Goal: Navigation & Orientation: Go to known website

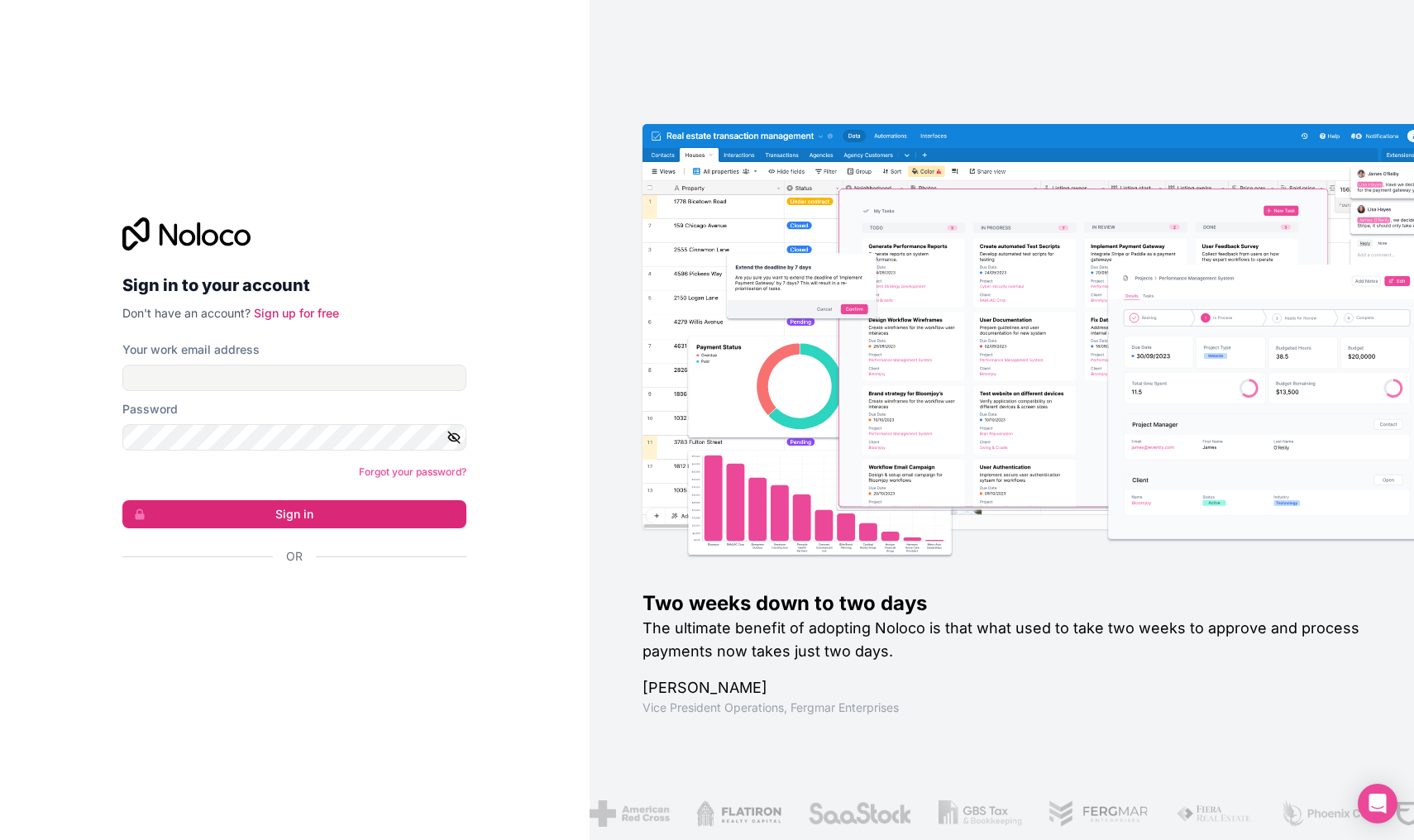
click at [329, 600] on div "Sign in with Google. Opens in new tab" at bounding box center [287, 600] width 331 height 37
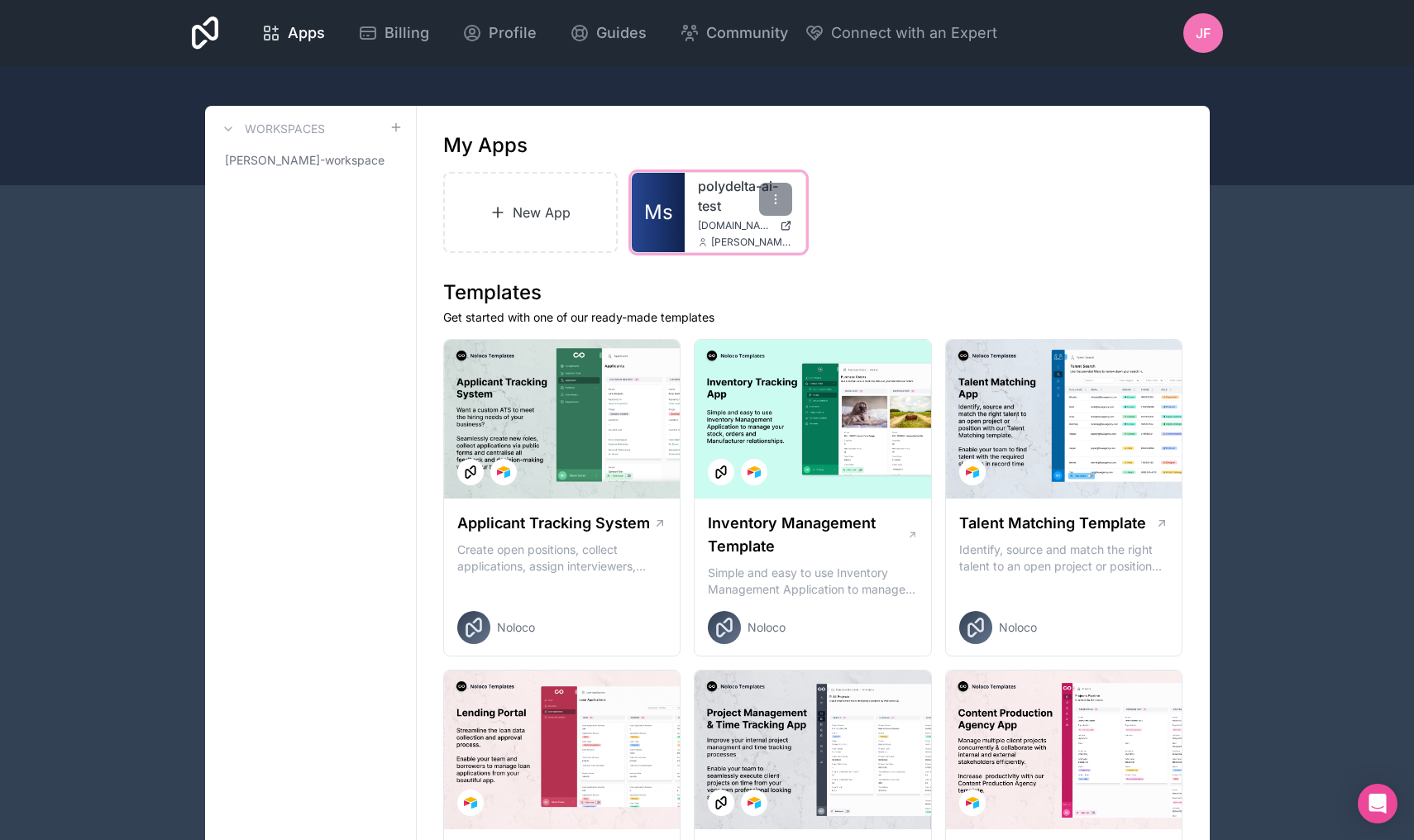
click at [645, 235] on link "Ms" at bounding box center [657, 212] width 53 height 79
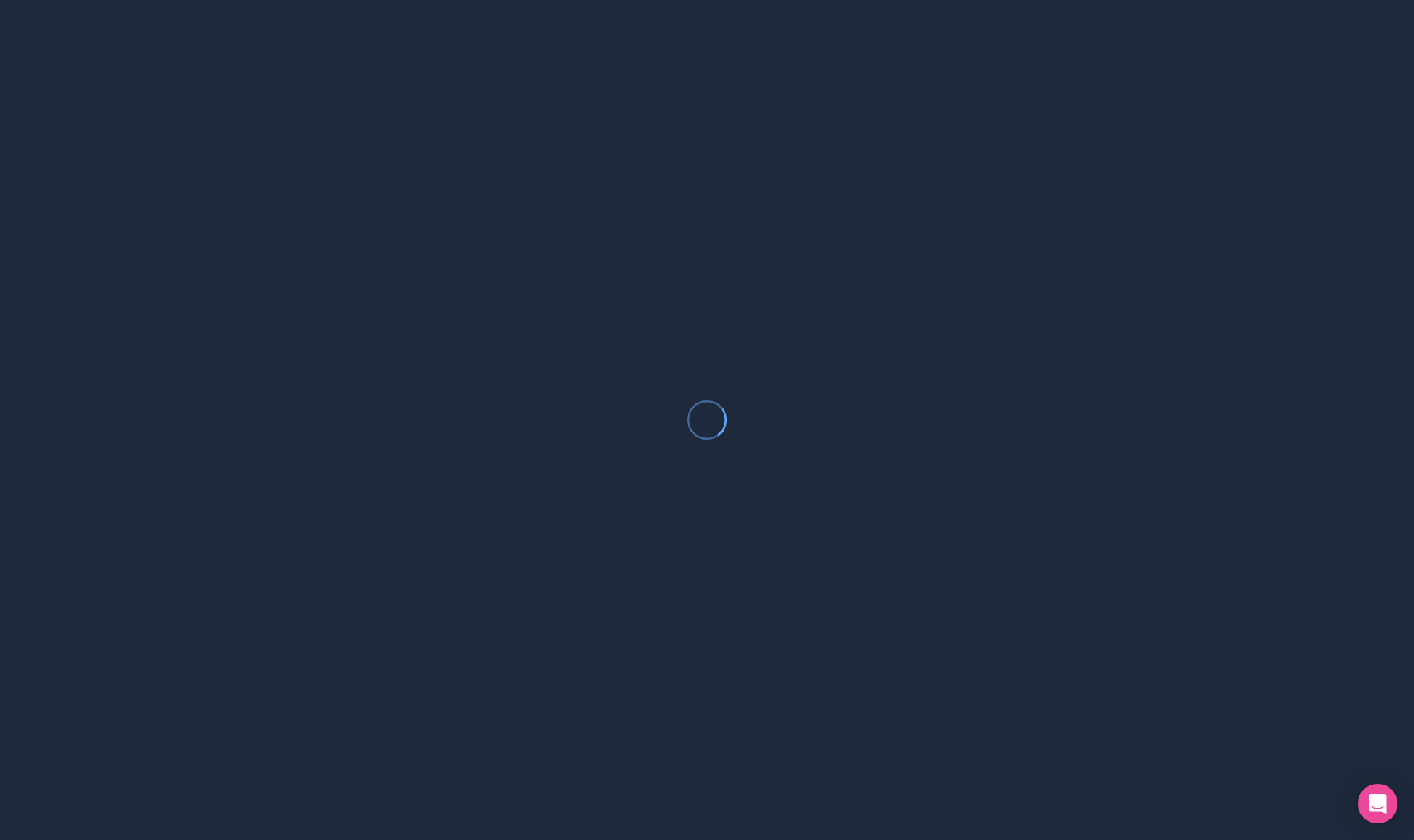
click at [645, 235] on div at bounding box center [707, 420] width 1414 height 840
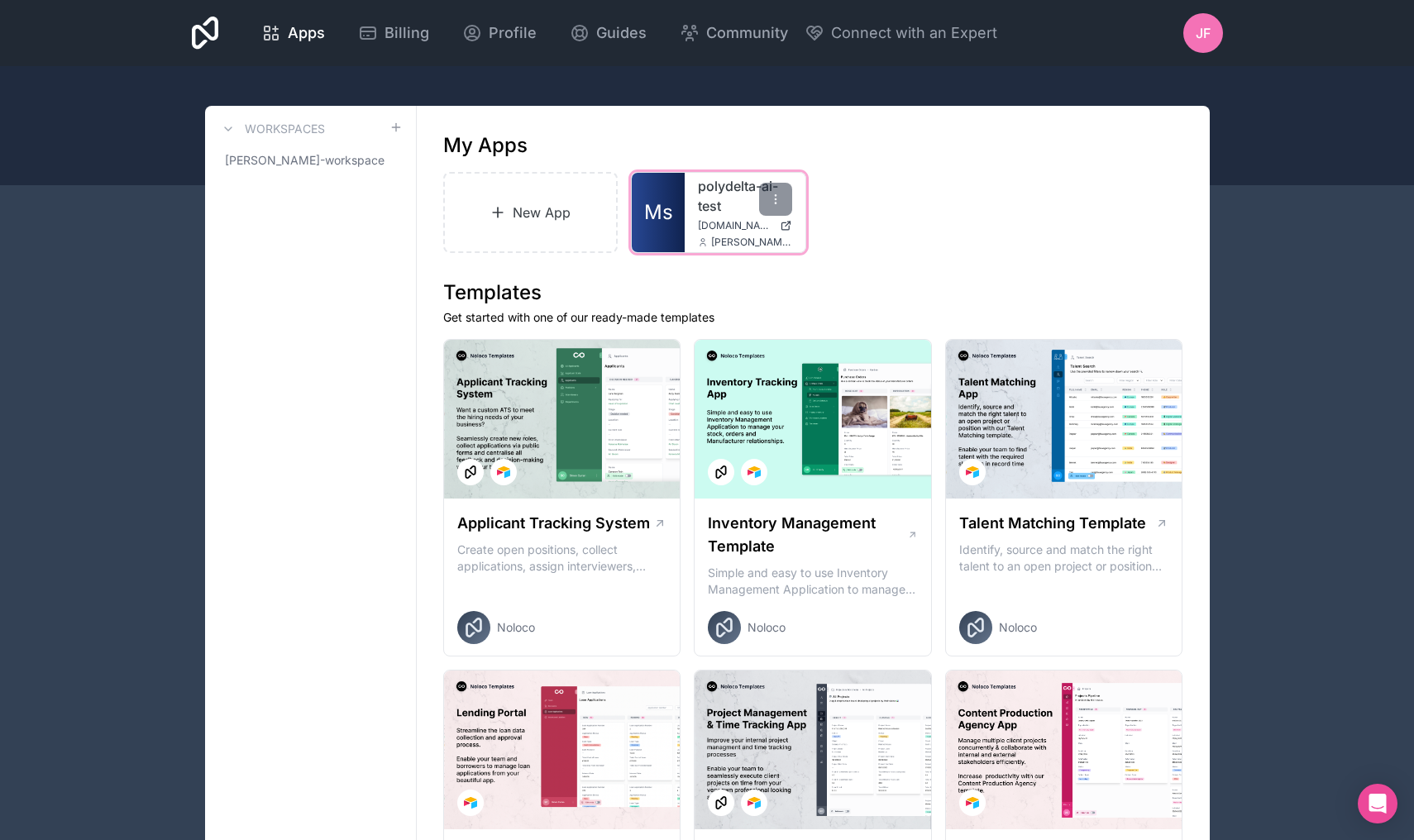
click at [669, 207] on span "Ms" at bounding box center [658, 212] width 29 height 27
click at [674, 234] on link "Ms" at bounding box center [657, 212] width 53 height 79
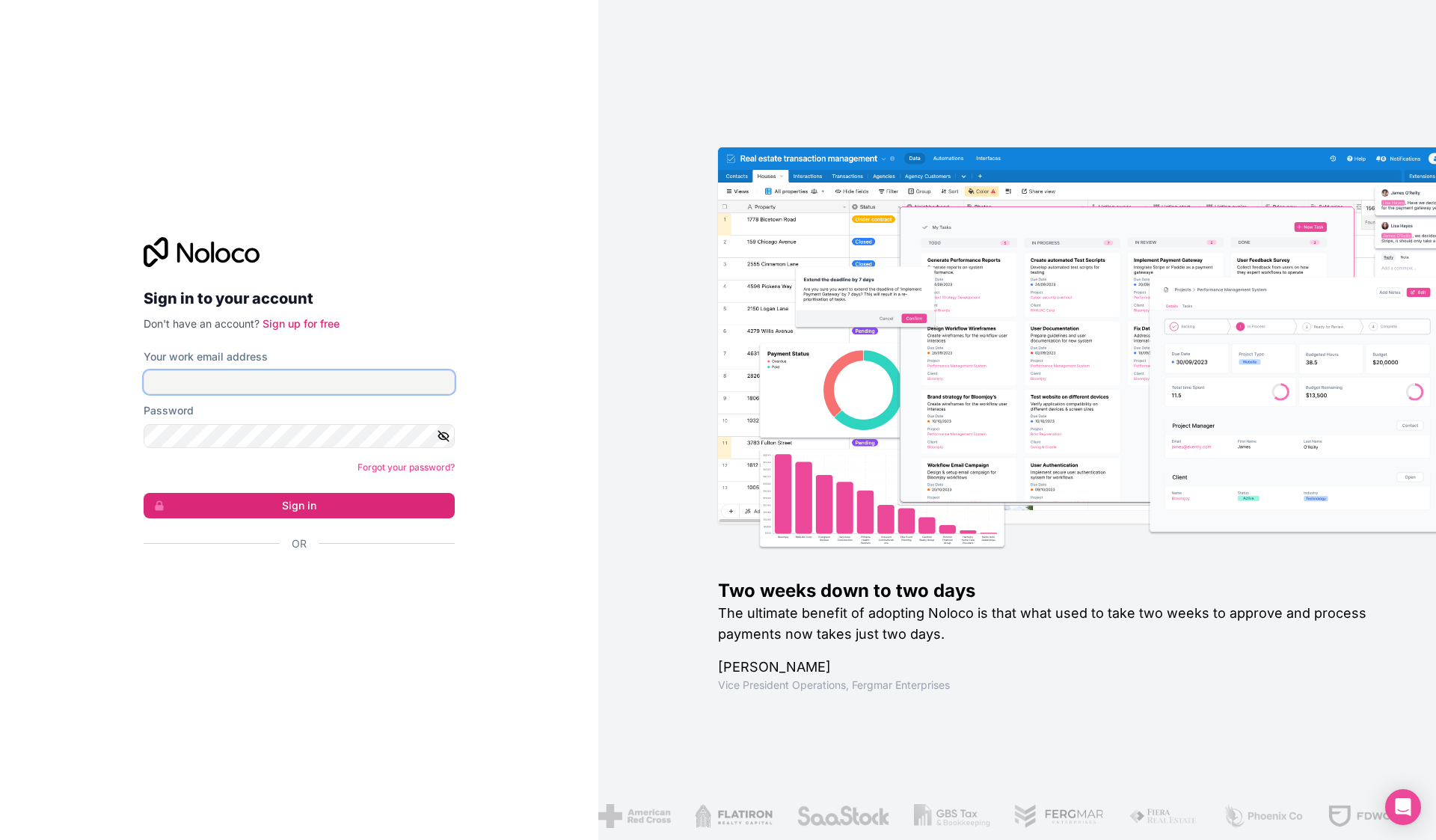
click at [388, 384] on input "Your work email address" at bounding box center [299, 382] width 311 height 24
click at [315, 579] on div "Sign in with Google. Opens in new tab" at bounding box center [293, 583] width 299 height 33
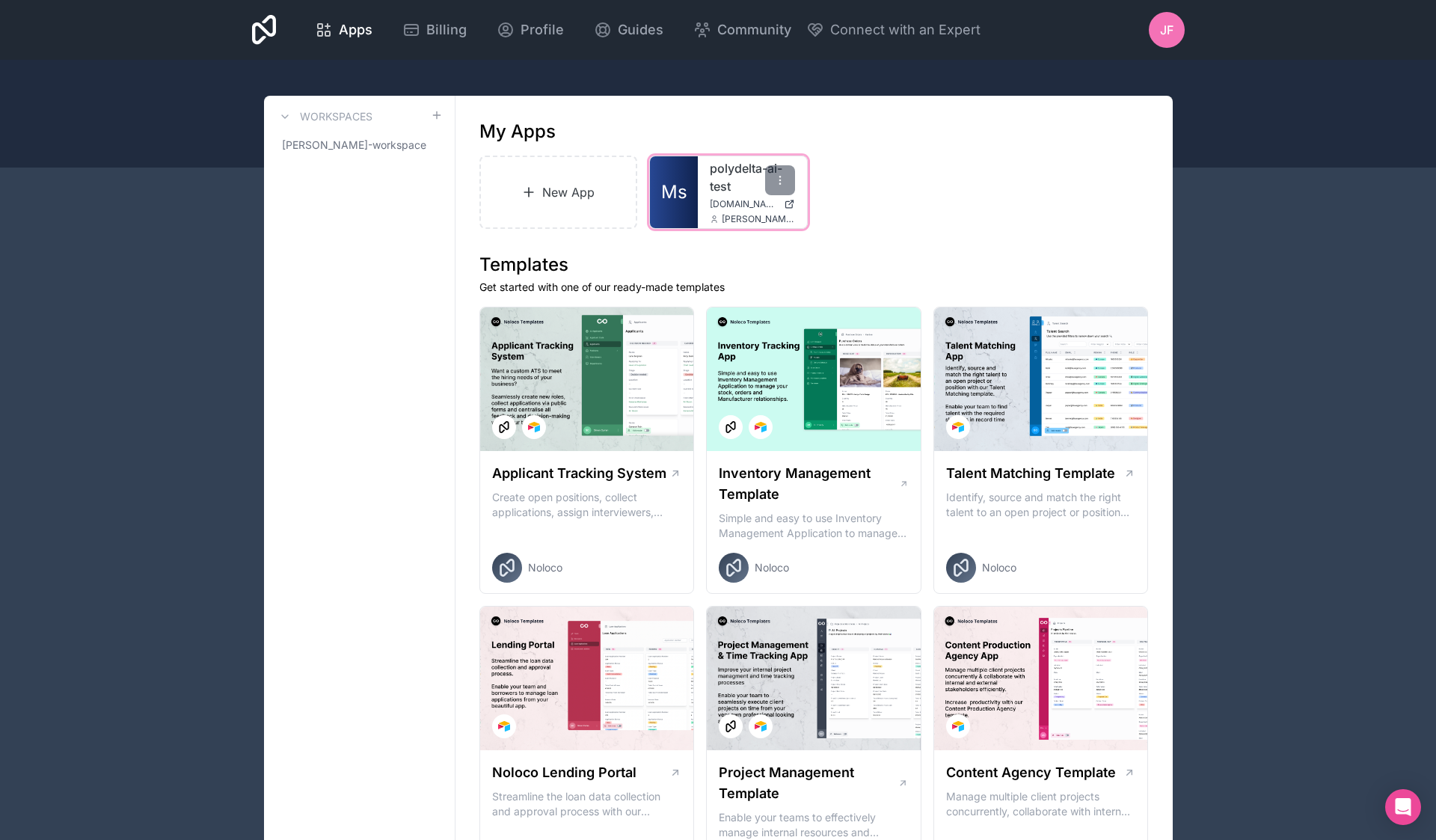
click at [701, 190] on div "polydelta-ai-test studio.missionml.com jay@polydelta.ai" at bounding box center [752, 192] width 109 height 72
click at [680, 227] on link "Ms" at bounding box center [673, 192] width 48 height 72
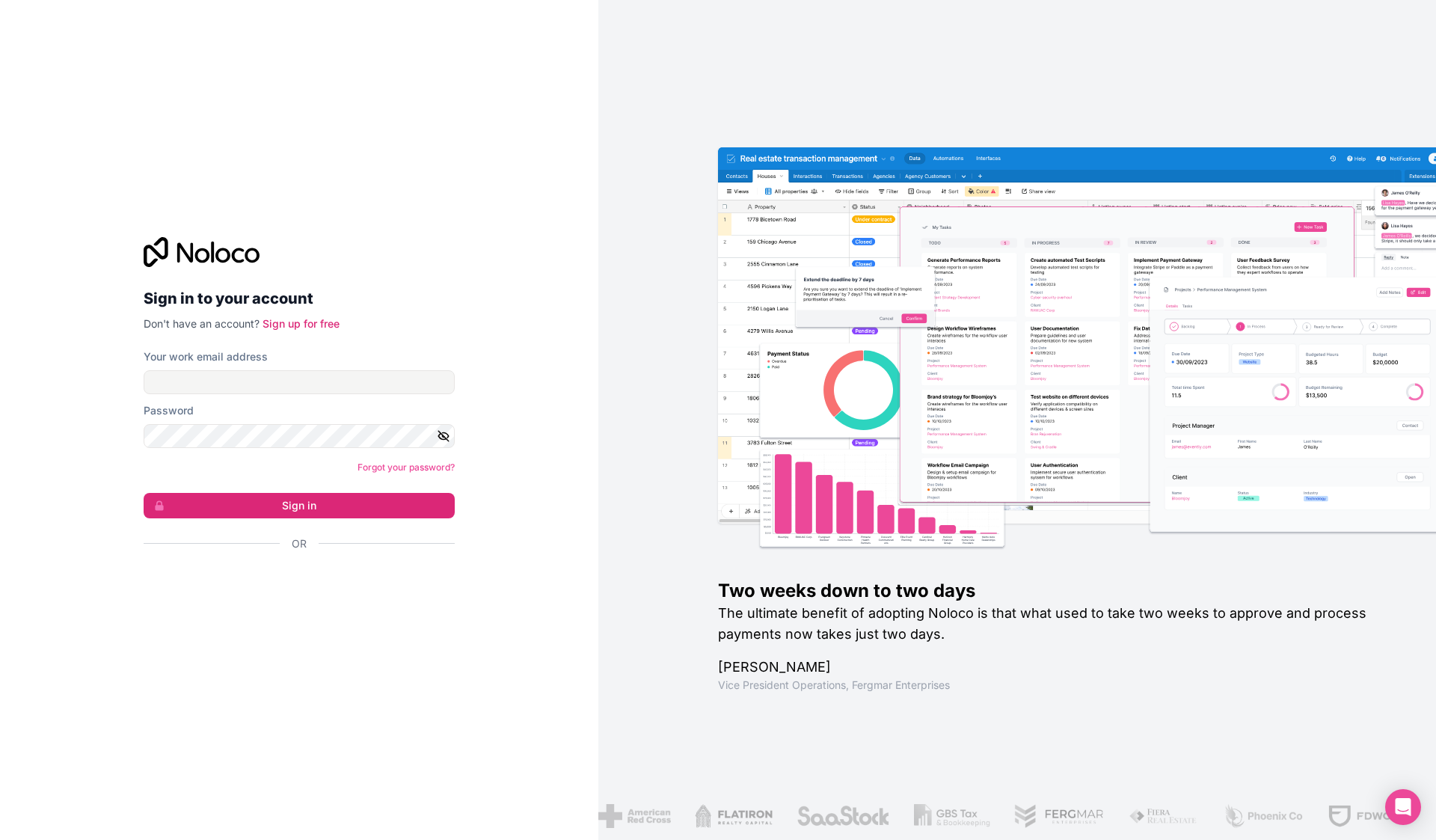
click at [262, 577] on div "Sign in with Google. Opens in new tab" at bounding box center [293, 583] width 299 height 33
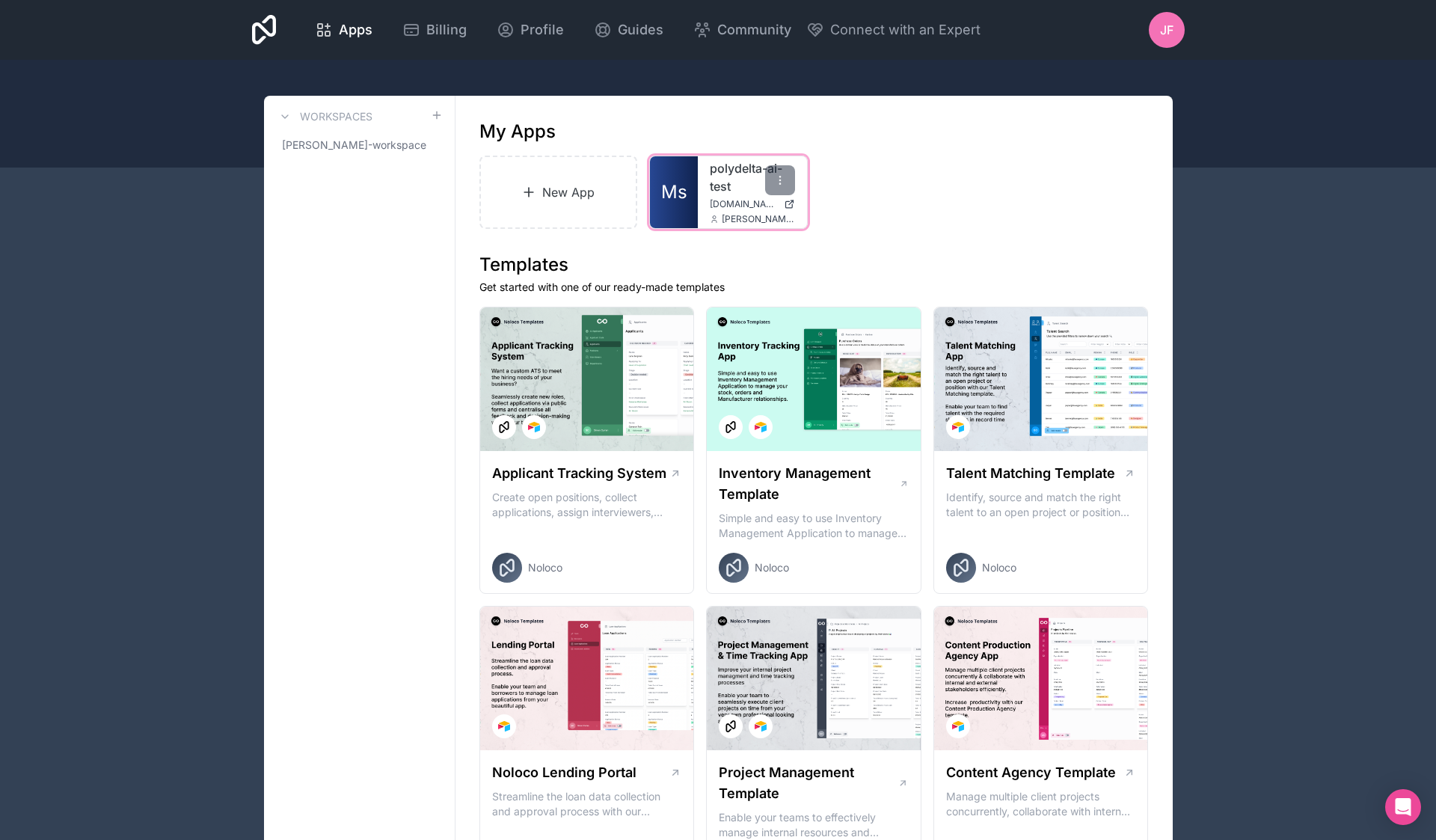
click at [669, 209] on link "Ms" at bounding box center [673, 192] width 48 height 72
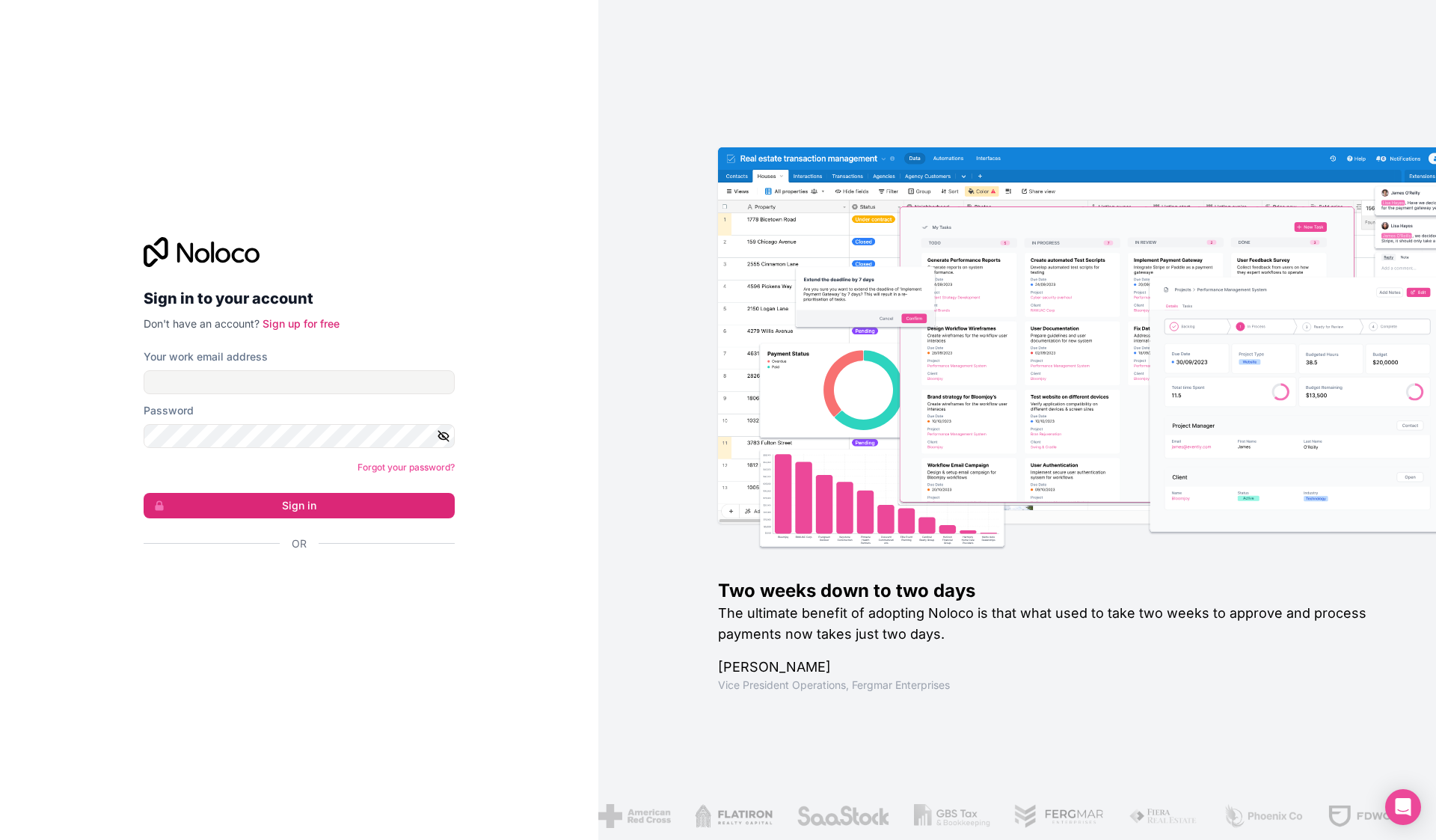
click at [302, 580] on div "Sign in with Google. Opens in new tab" at bounding box center [293, 583] width 299 height 33
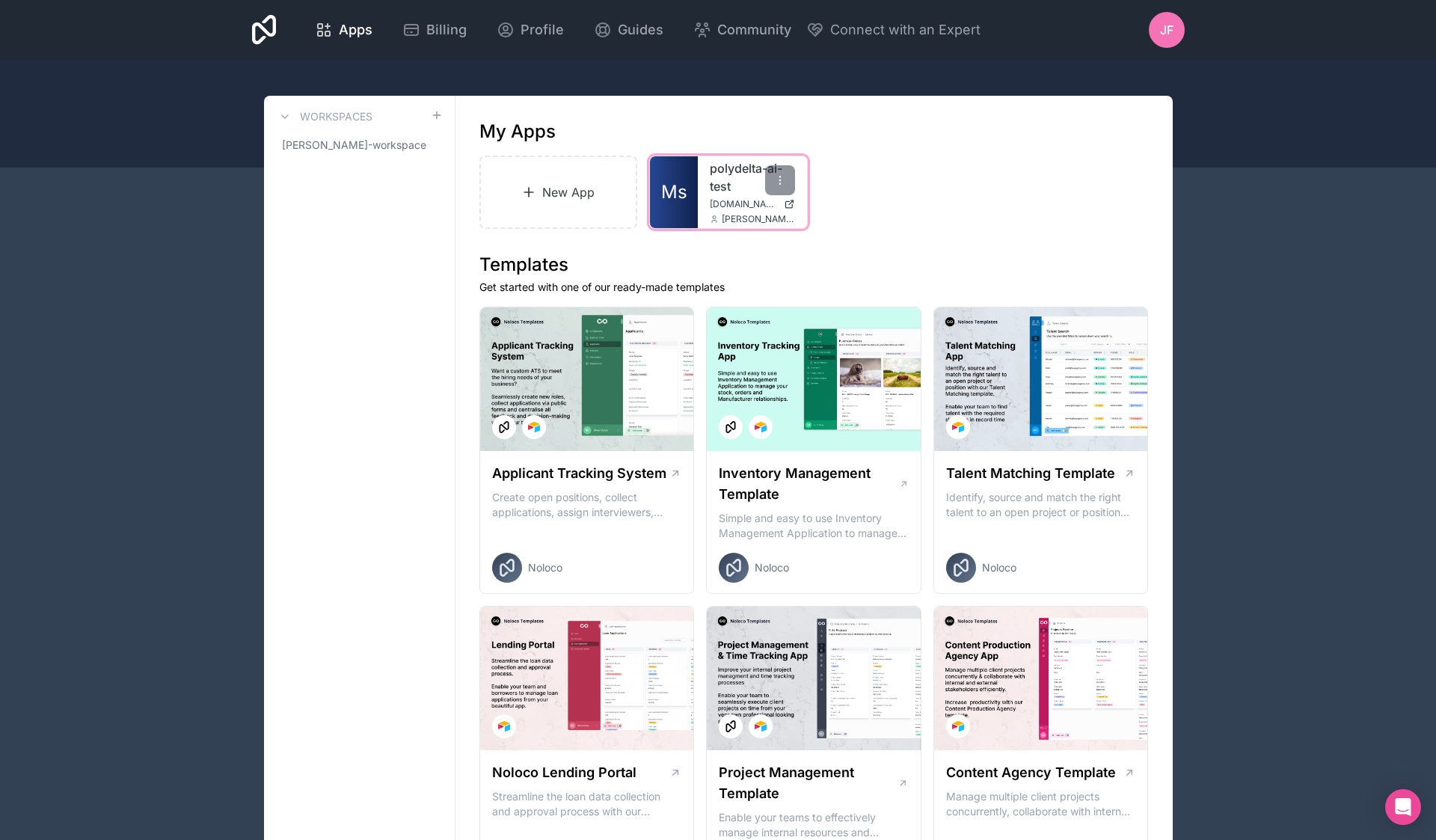
click at [675, 202] on span "Ms" at bounding box center [674, 192] width 26 height 24
click at [723, 189] on link "polydelta-ai-test" at bounding box center [752, 177] width 86 height 36
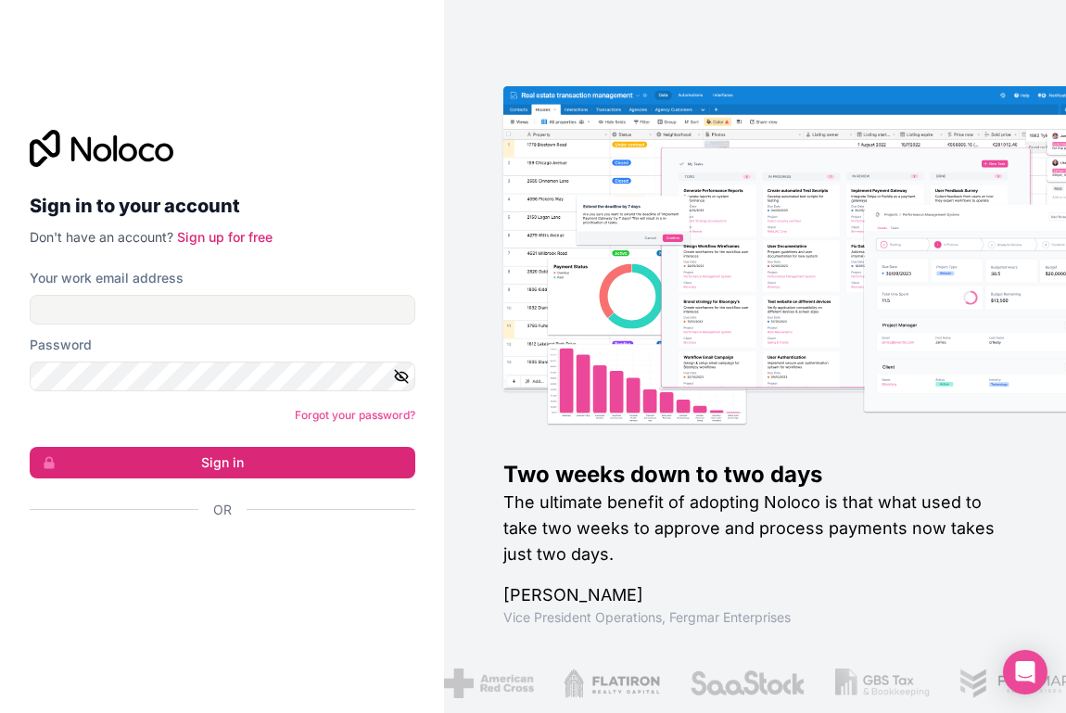
click at [260, 562] on div "Sign in with Google. Opens in new tab" at bounding box center [215, 559] width 371 height 41
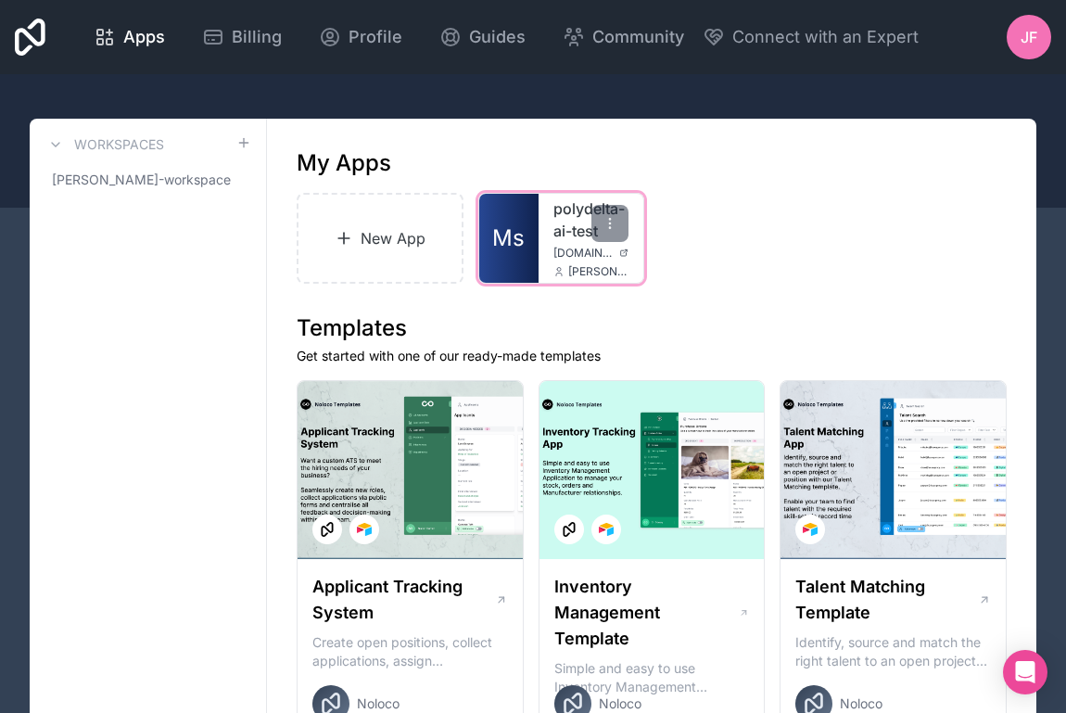
click at [547, 257] on div "polydelta-ai-test studio.missionml.com jay@polydelta.ai" at bounding box center [591, 238] width 106 height 89
click at [515, 247] on span "Ms" at bounding box center [508, 238] width 32 height 30
